Goal: Check status: Check status

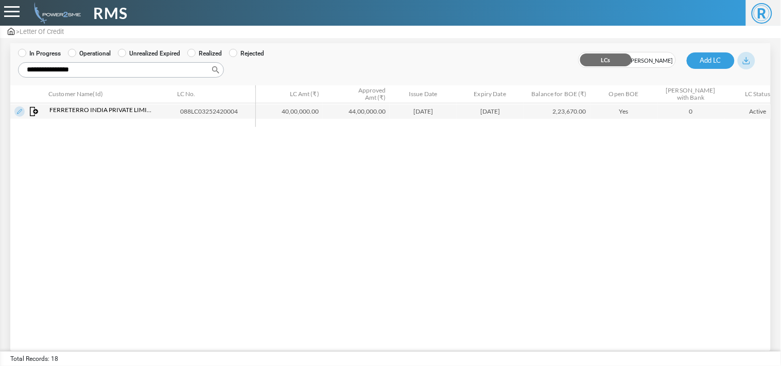
click at [11, 33] on img at bounding box center [11, 31] width 7 height 7
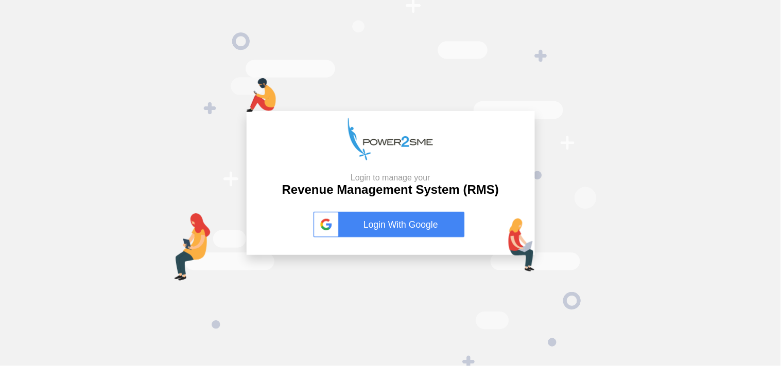
click at [378, 218] on link "Login With Google" at bounding box center [390, 225] width 154 height 26
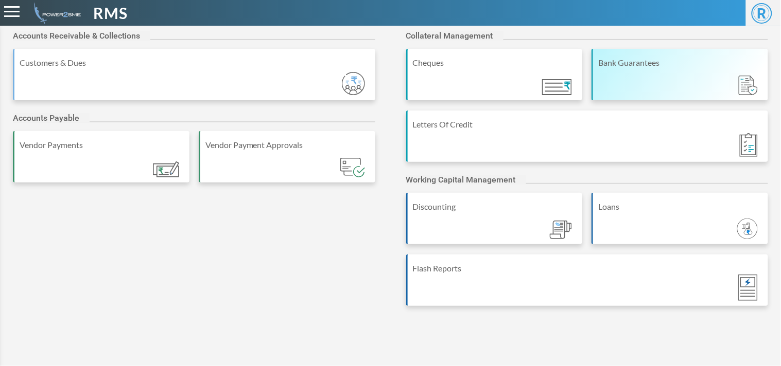
click at [660, 70] on div "Bank Guarantees" at bounding box center [679, 74] width 176 height 51
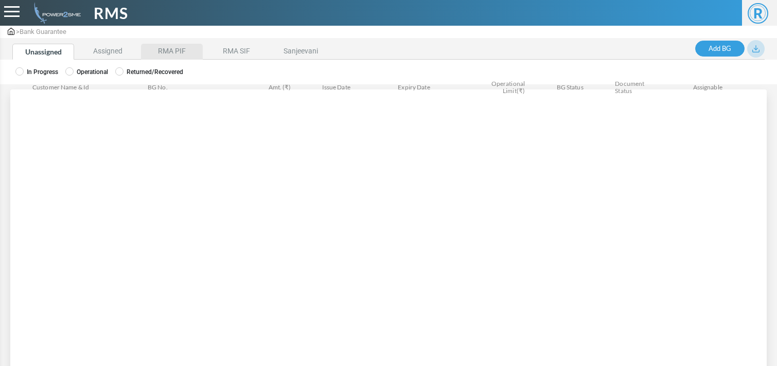
click at [175, 47] on li "RMA PIF" at bounding box center [172, 52] width 62 height 16
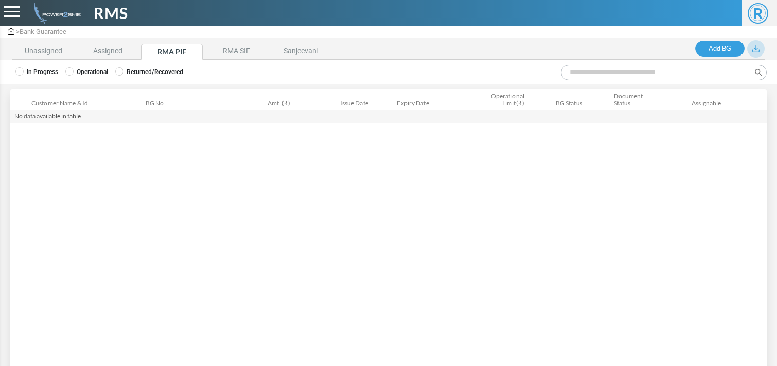
click at [75, 69] on label "Operational" at bounding box center [86, 71] width 43 height 9
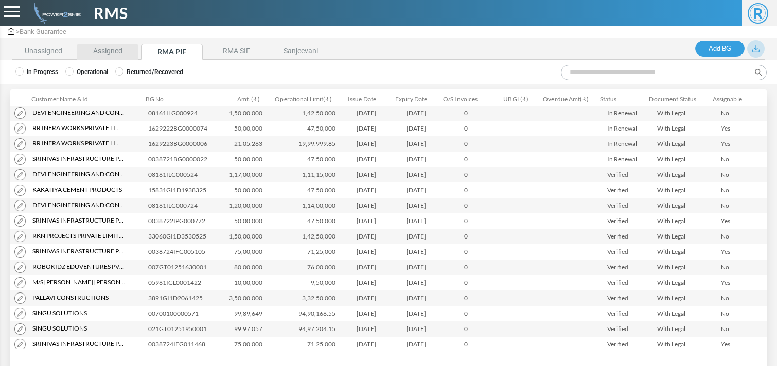
click at [95, 47] on li "Assigned" at bounding box center [108, 52] width 62 height 16
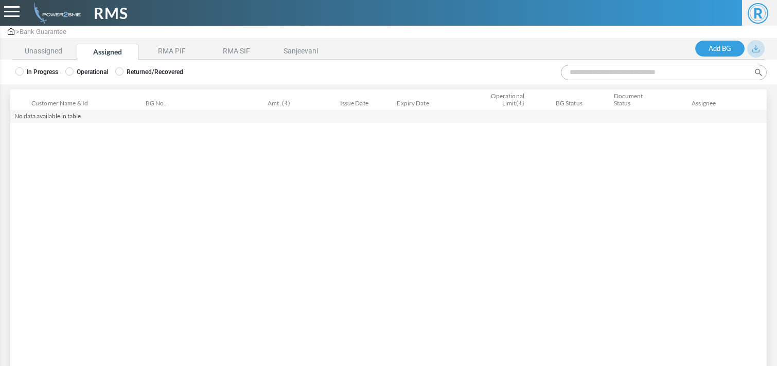
click at [99, 71] on label "Operational" at bounding box center [86, 71] width 43 height 9
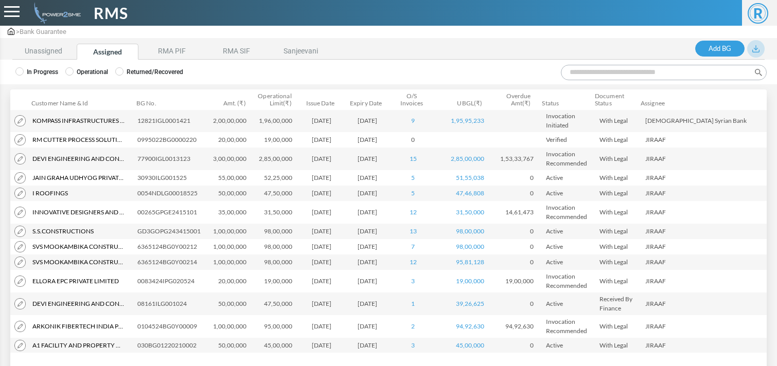
click at [618, 65] on input "Search:" at bounding box center [664, 72] width 206 height 15
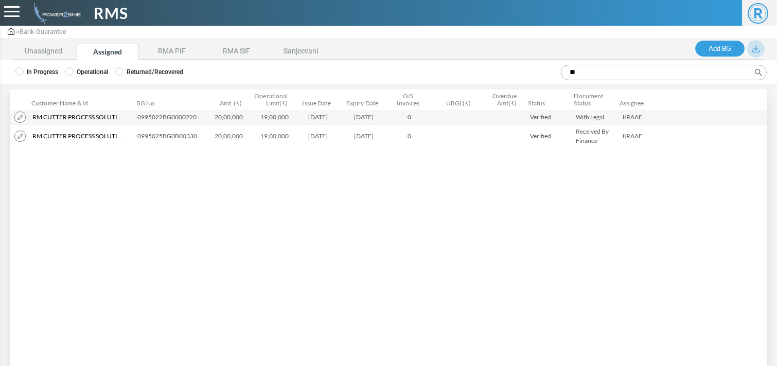
type input "**"
click at [168, 110] on div "Customer Name & Id Customer Name Customer ID BG No. Amt. (₹) Operational Limit(…" at bounding box center [396, 100] width 773 height 21
click at [168, 111] on td "0995022BG0000220" at bounding box center [169, 117] width 72 height 15
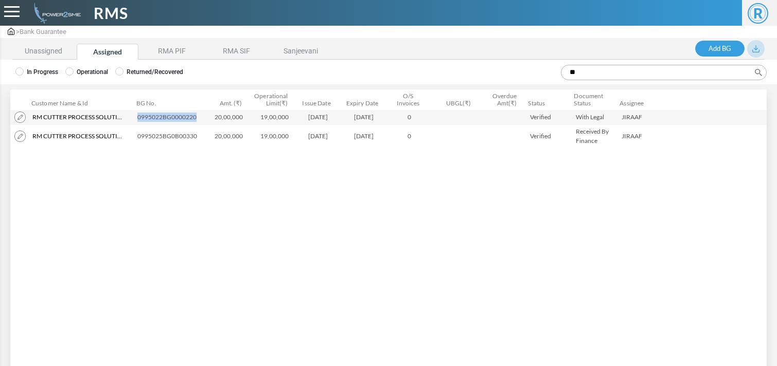
copy td "0995022BG0000220"
